Goal: Task Accomplishment & Management: Manage account settings

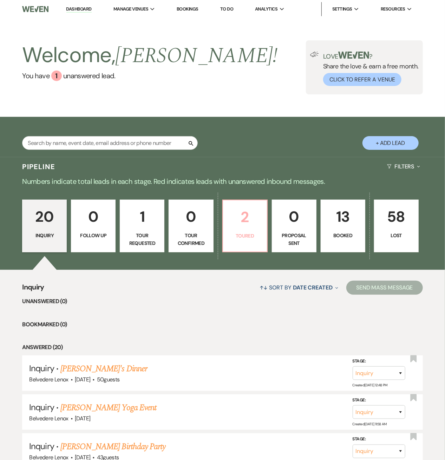
click at [249, 228] on p "2" at bounding box center [244, 217] width 35 height 24
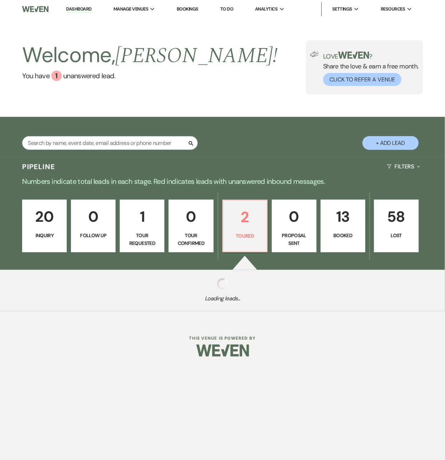
select select "5"
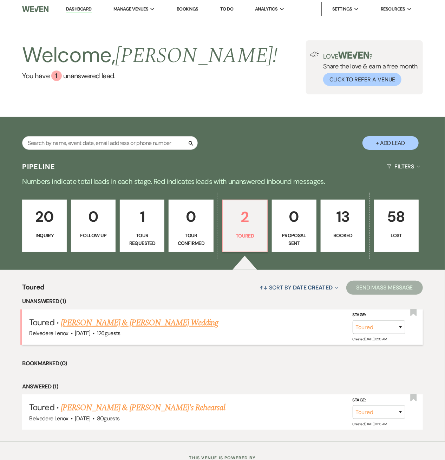
click at [105, 316] on li "Toured · Danny Cooper & Dori Marlin's Wedding Belvedere Lenox · Jun 27, 2026 · …" at bounding box center [222, 327] width 400 height 35
click at [155, 325] on link "[PERSON_NAME] & [PERSON_NAME] Wedding" at bounding box center [139, 323] width 157 height 13
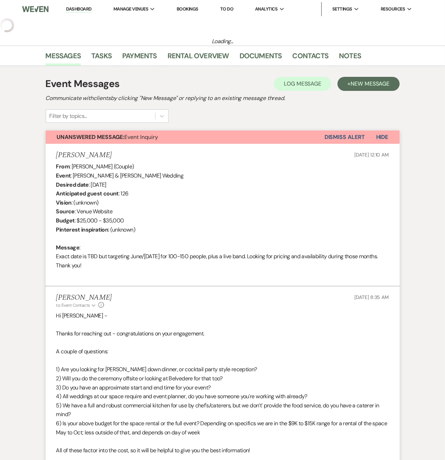
select select "5"
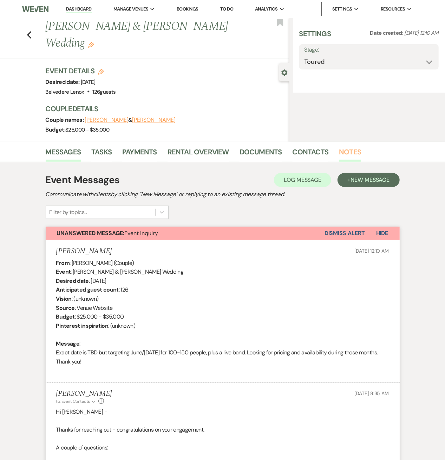
select select "5"
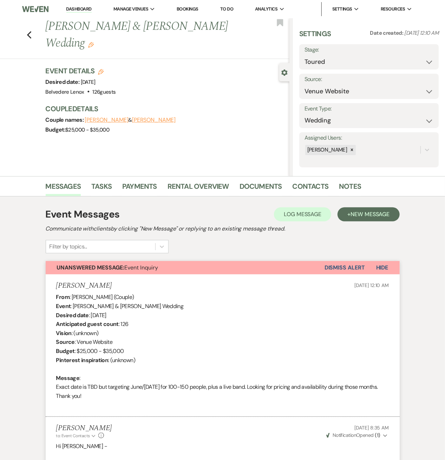
click at [333, 270] on button "Dismiss Alert" at bounding box center [344, 267] width 40 height 13
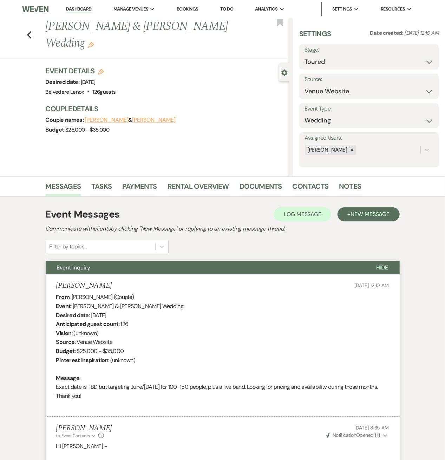
click at [46, 6] on img at bounding box center [35, 9] width 26 height 15
click at [31, 31] on use "button" at bounding box center [29, 35] width 5 height 8
select select "5"
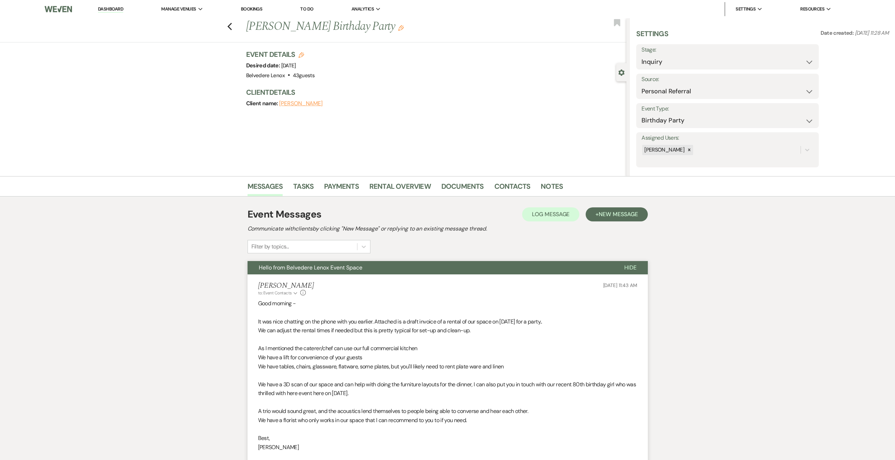
select select "12"
select select "4"
click at [229, 31] on icon "Previous" at bounding box center [229, 26] width 5 height 8
